Goal: Task Accomplishment & Management: Manage account settings

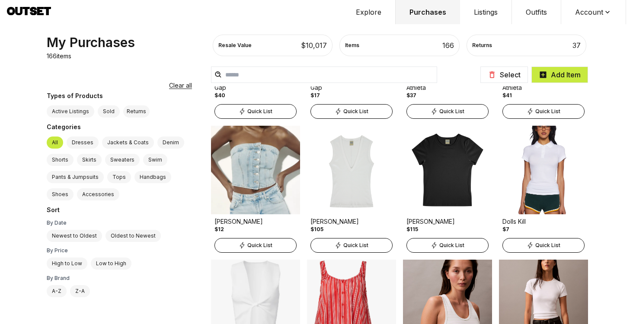
scroll to position [971, 0]
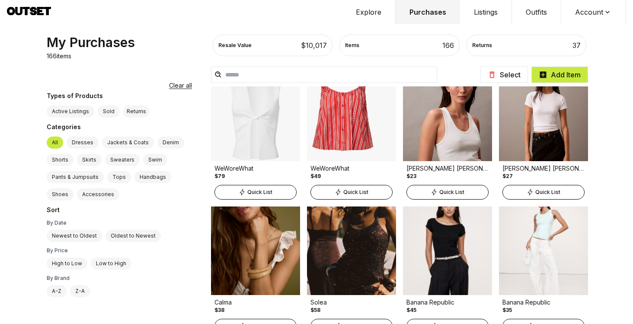
click at [579, 12] on button "Account" at bounding box center [593, 12] width 65 height 24
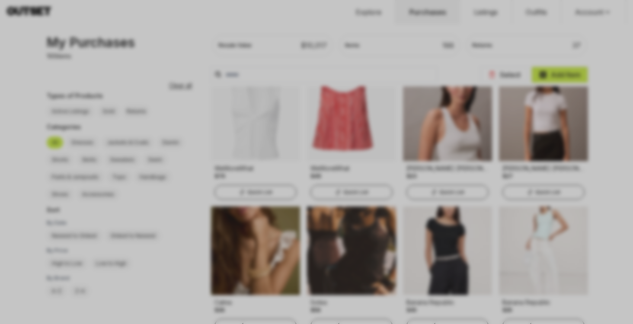
click at [579, 25] on div at bounding box center [316, 162] width 633 height 324
click at [335, 29] on div at bounding box center [316, 162] width 633 height 324
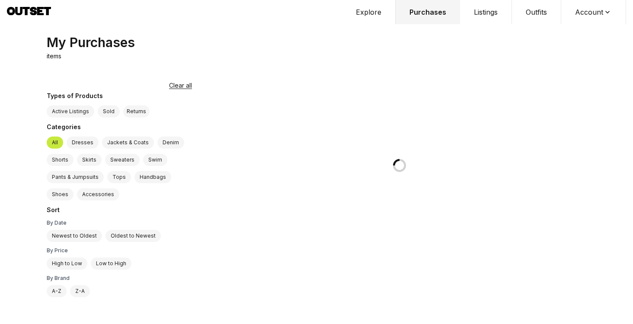
click at [592, 15] on button "Account" at bounding box center [593, 12] width 65 height 24
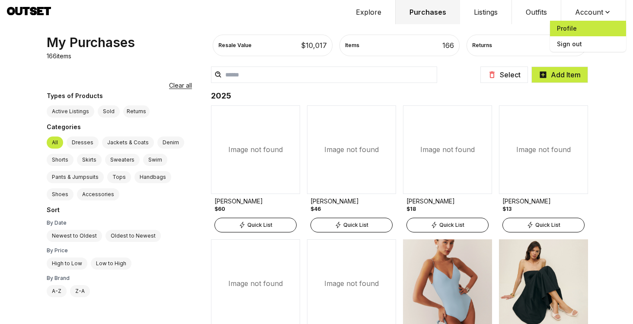
click at [584, 28] on span "Profile" at bounding box center [588, 29] width 76 height 16
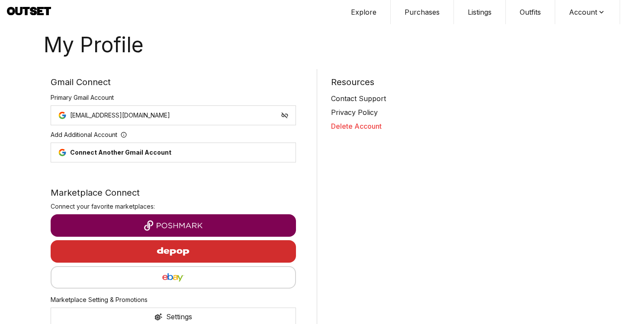
click at [360, 125] on button "Delete Account" at bounding box center [454, 126] width 246 height 10
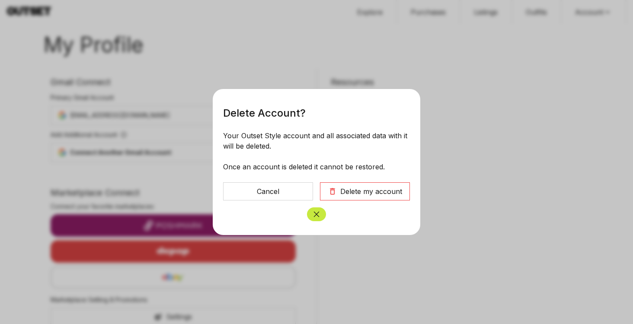
click at [369, 187] on div "Delete my account" at bounding box center [371, 191] width 62 height 10
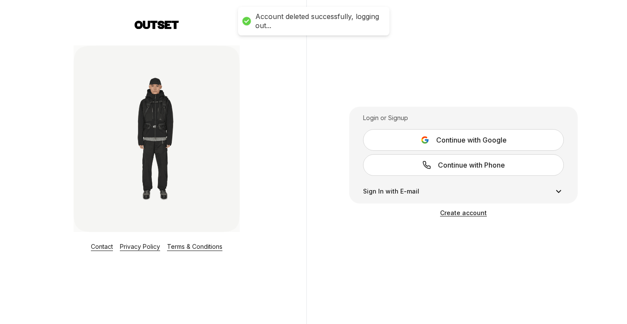
click at [475, 133] on button "Continue with Google" at bounding box center [463, 140] width 201 height 22
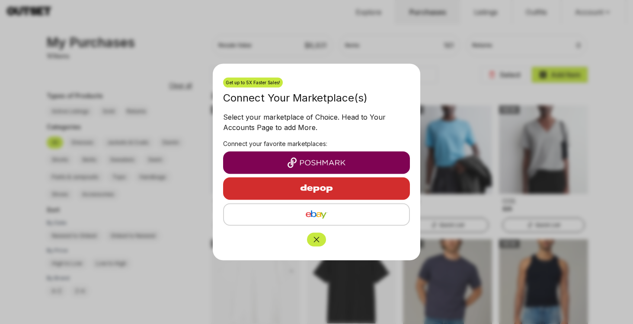
click at [319, 240] on icon "Close" at bounding box center [316, 240] width 9 height 9
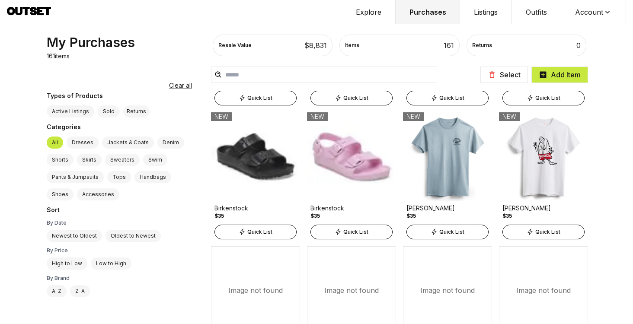
scroll to position [251, 0]
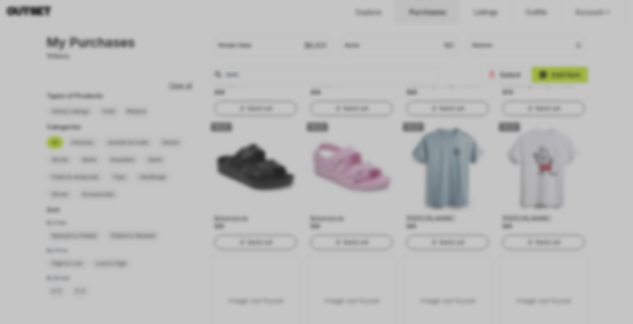
click at [223, 147] on div at bounding box center [316, 162] width 633 height 324
click at [298, 182] on div at bounding box center [316, 162] width 633 height 324
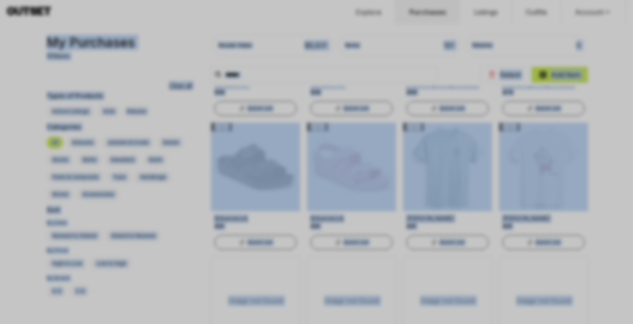
drag, startPoint x: 298, startPoint y: 182, endPoint x: 214, endPoint y: 1, distance: 199.3
click at [214, 1] on div at bounding box center [316, 162] width 633 height 324
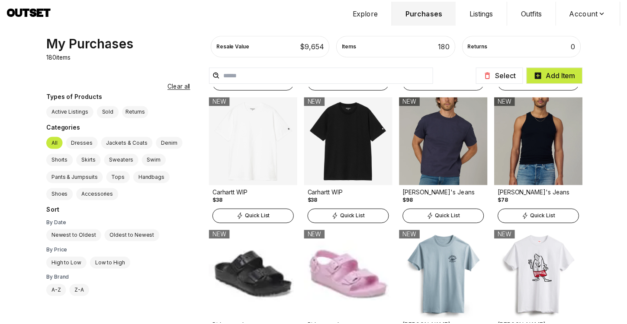
scroll to position [229, 0]
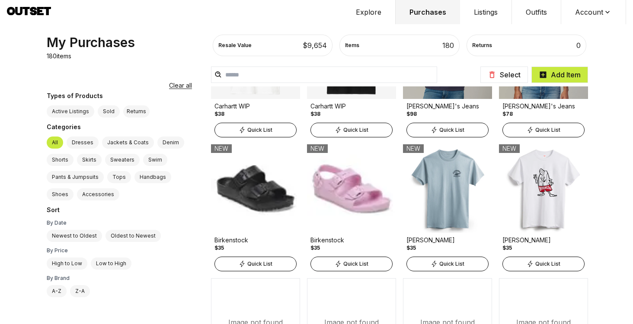
click at [269, 199] on img at bounding box center [255, 188] width 89 height 89
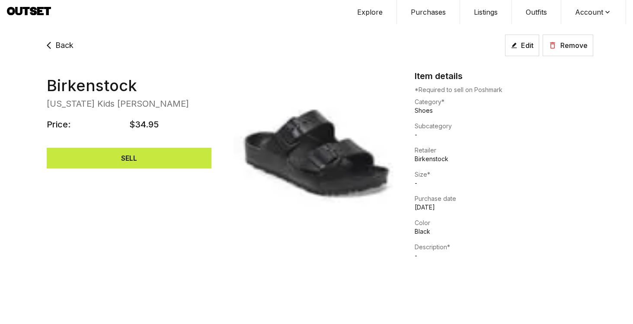
click at [579, 6] on button "Account" at bounding box center [593, 12] width 65 height 24
click at [556, 32] on span "Profile" at bounding box center [588, 29] width 76 height 16
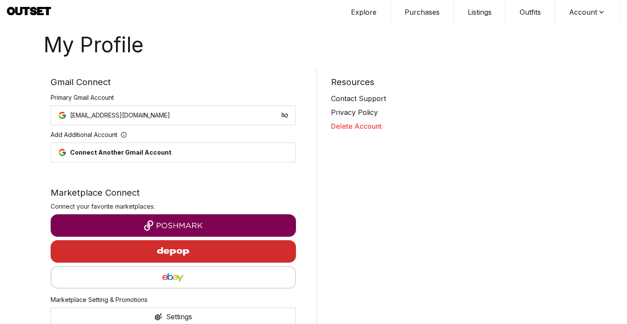
click at [359, 122] on button "Delete Account" at bounding box center [454, 126] width 246 height 10
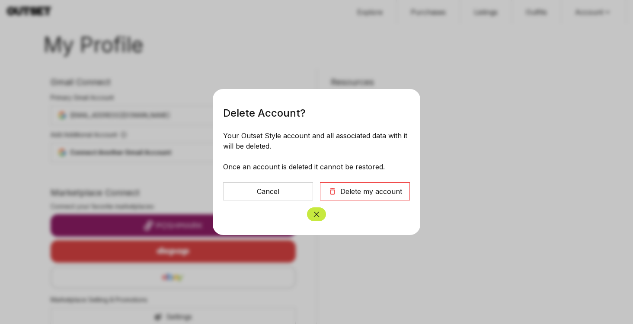
click at [380, 189] on div "Delete my account" at bounding box center [371, 191] width 62 height 10
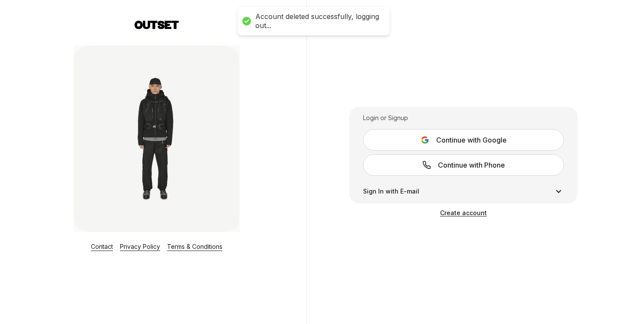
click at [485, 143] on span "Continue with Google" at bounding box center [471, 140] width 70 height 10
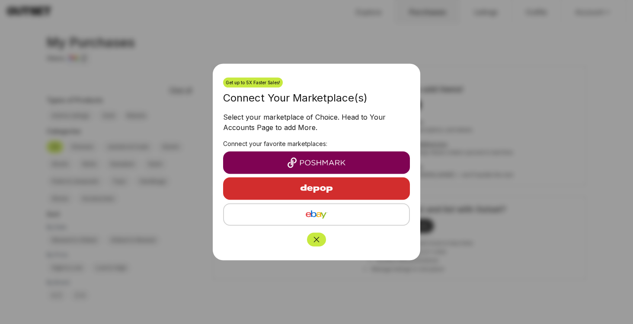
click at [311, 237] on button "Close" at bounding box center [316, 240] width 19 height 14
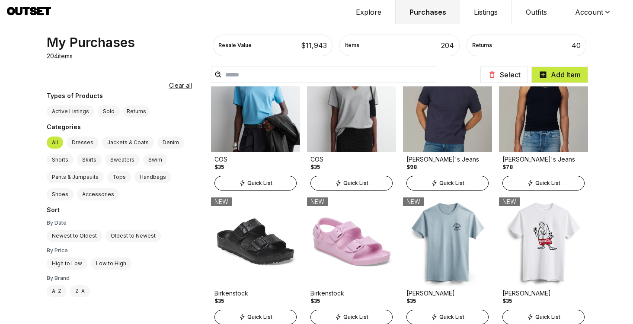
scroll to position [278, 0]
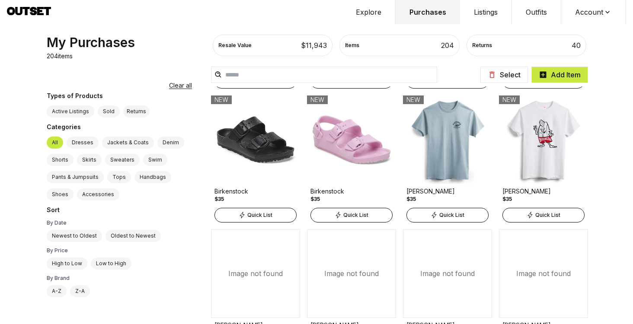
click at [337, 165] on img at bounding box center [351, 140] width 89 height 89
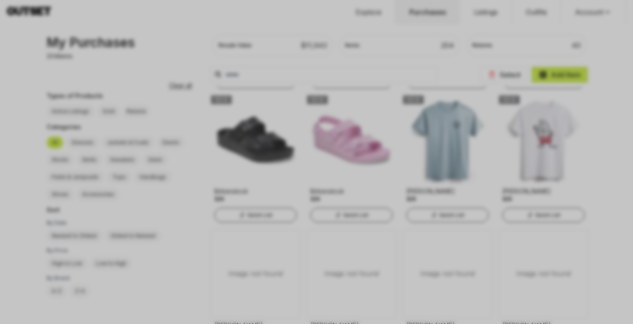
click at [476, 159] on div at bounding box center [316, 162] width 633 height 324
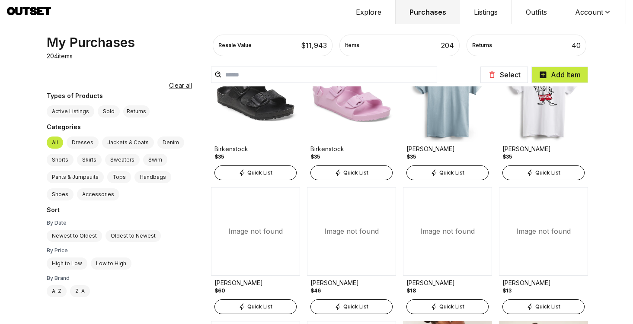
scroll to position [329, 0]
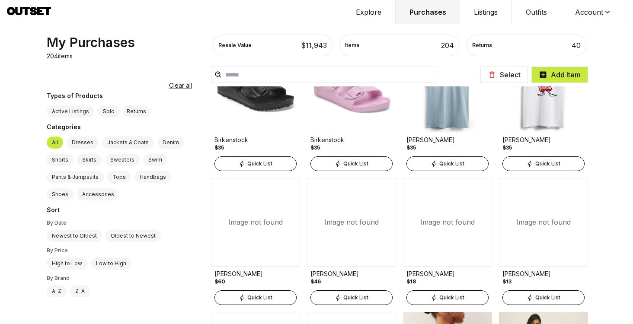
click at [461, 117] on img at bounding box center [447, 88] width 89 height 89
